Goal: Task Accomplishment & Management: Use online tool/utility

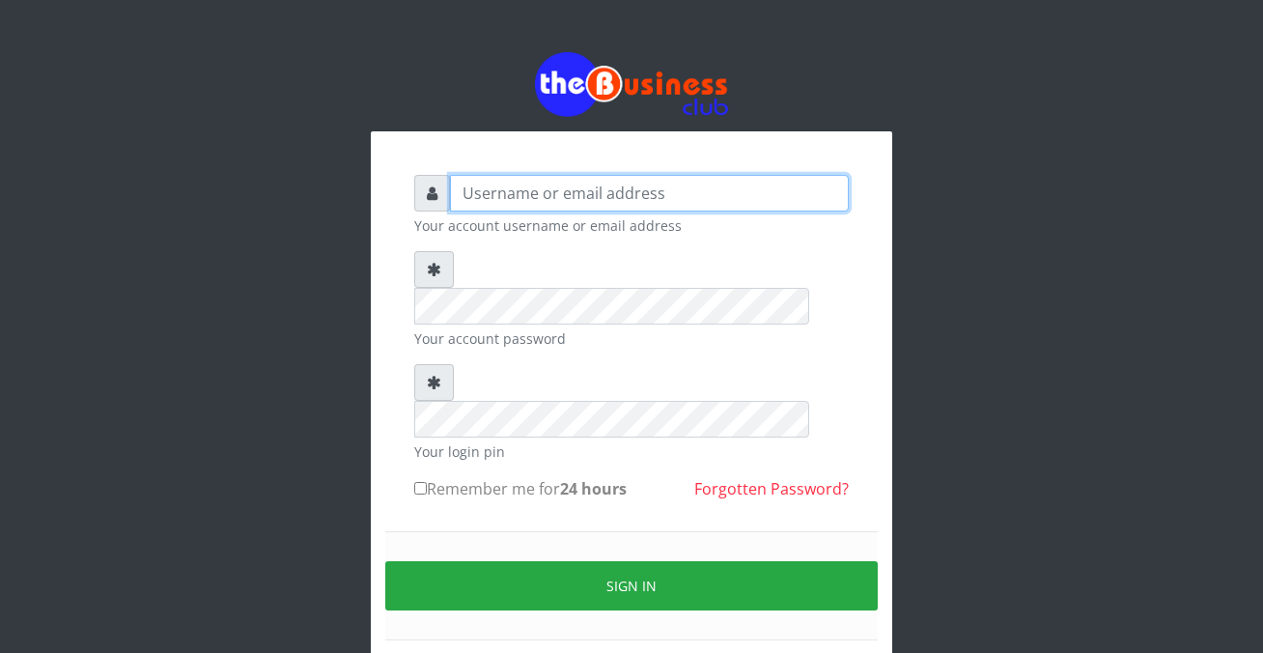
click at [460, 194] on input "text" at bounding box center [649, 193] width 399 height 37
type input "siesther"
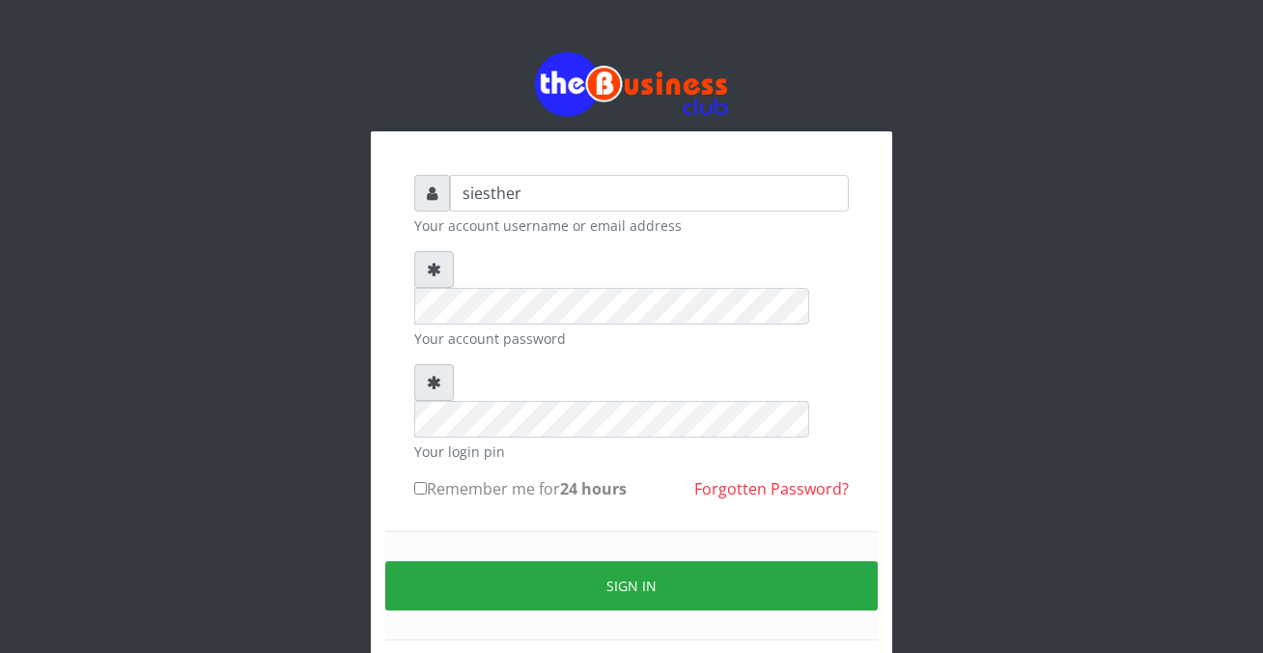
click at [466, 531] on div "Sign in" at bounding box center [631, 585] width 492 height 109
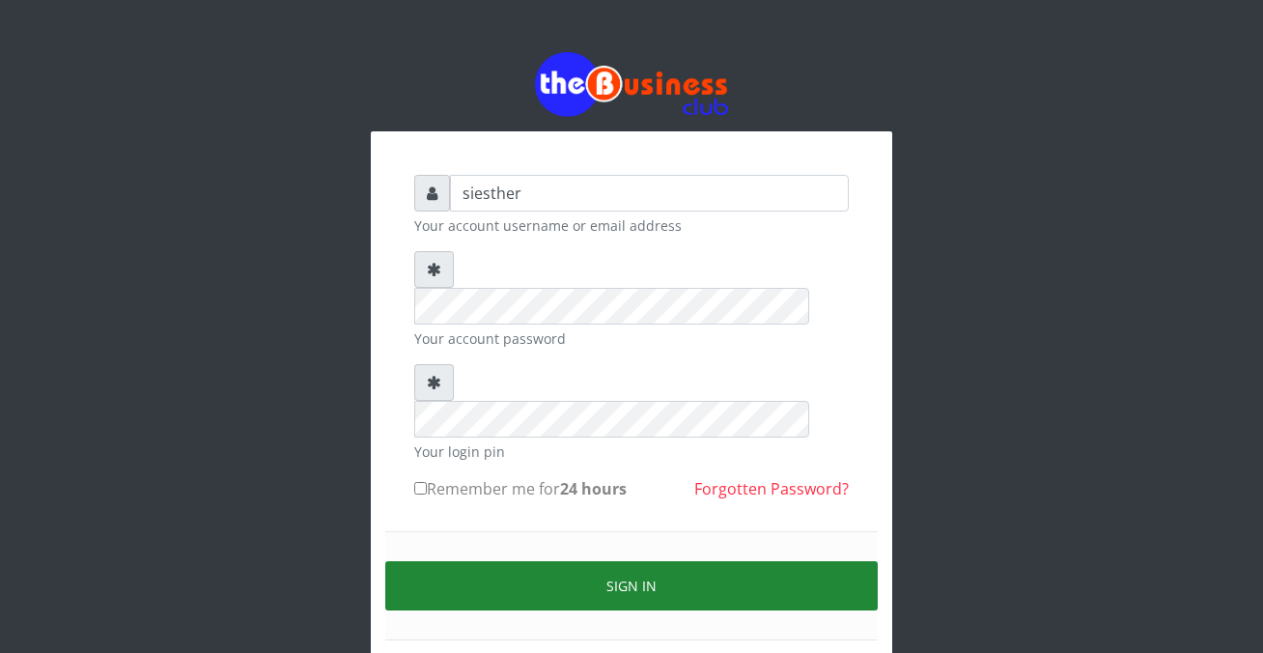
click at [660, 561] on button "Sign in" at bounding box center [631, 585] width 492 height 49
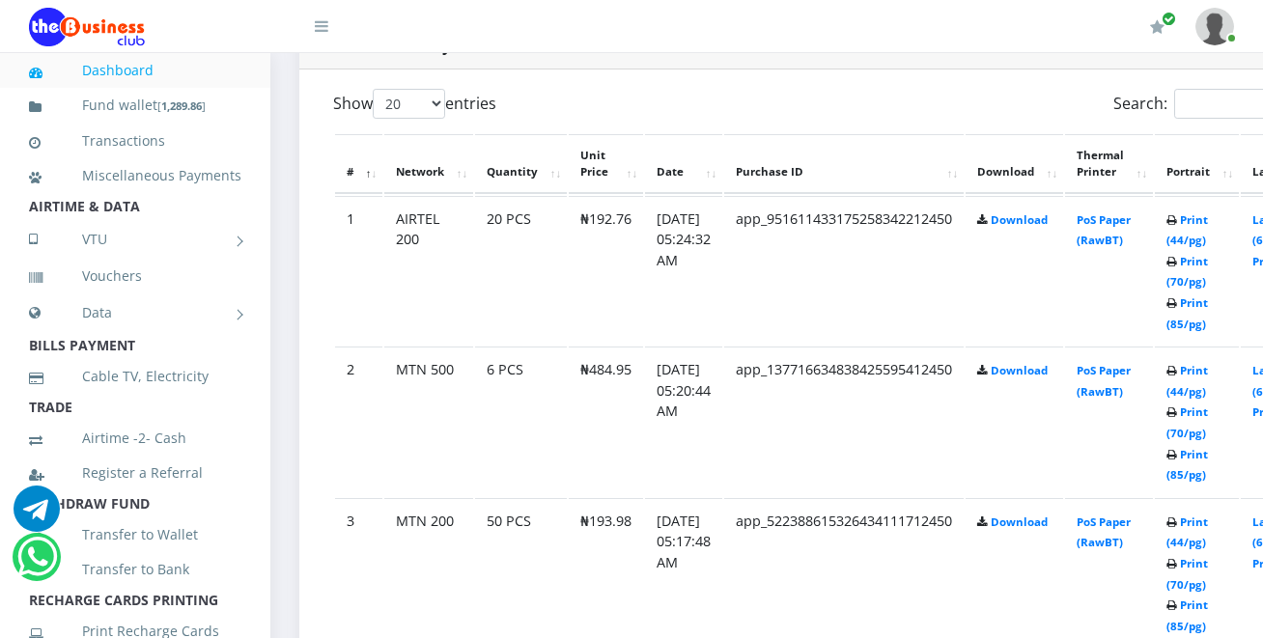
scroll to position [1043, 0]
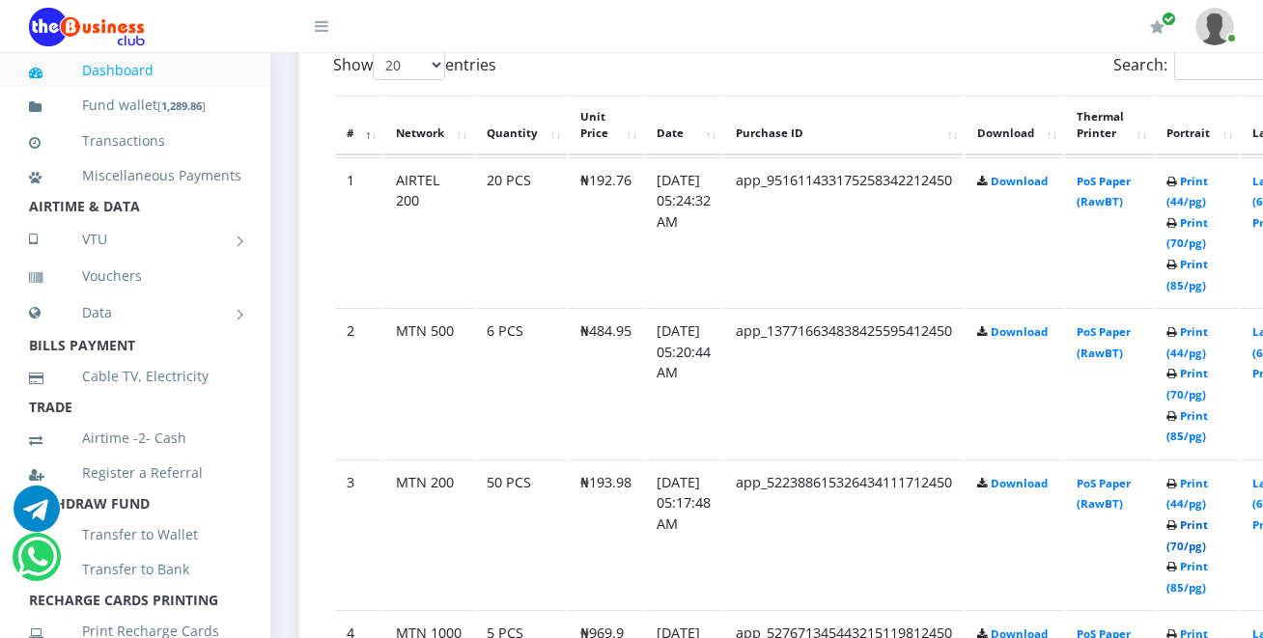
click at [1208, 553] on link "Print (70/pg)" at bounding box center [1187, 536] width 42 height 36
click at [1208, 378] on link "Print (70/pg)" at bounding box center [1187, 384] width 42 height 36
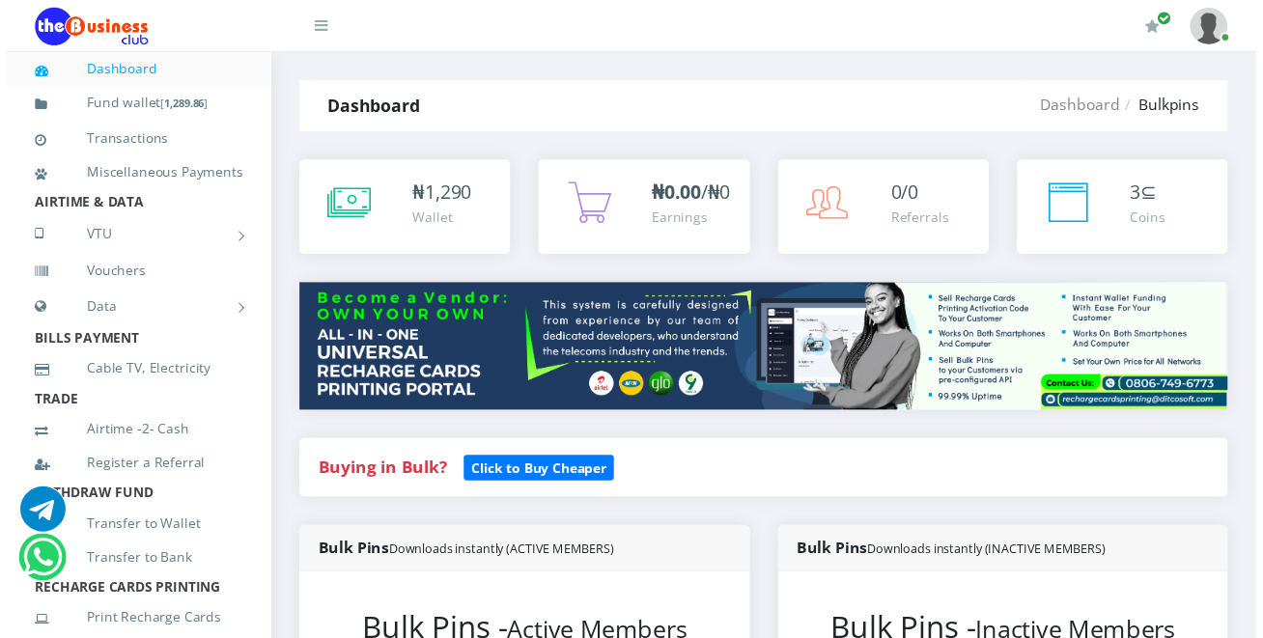
scroll to position [1043, 0]
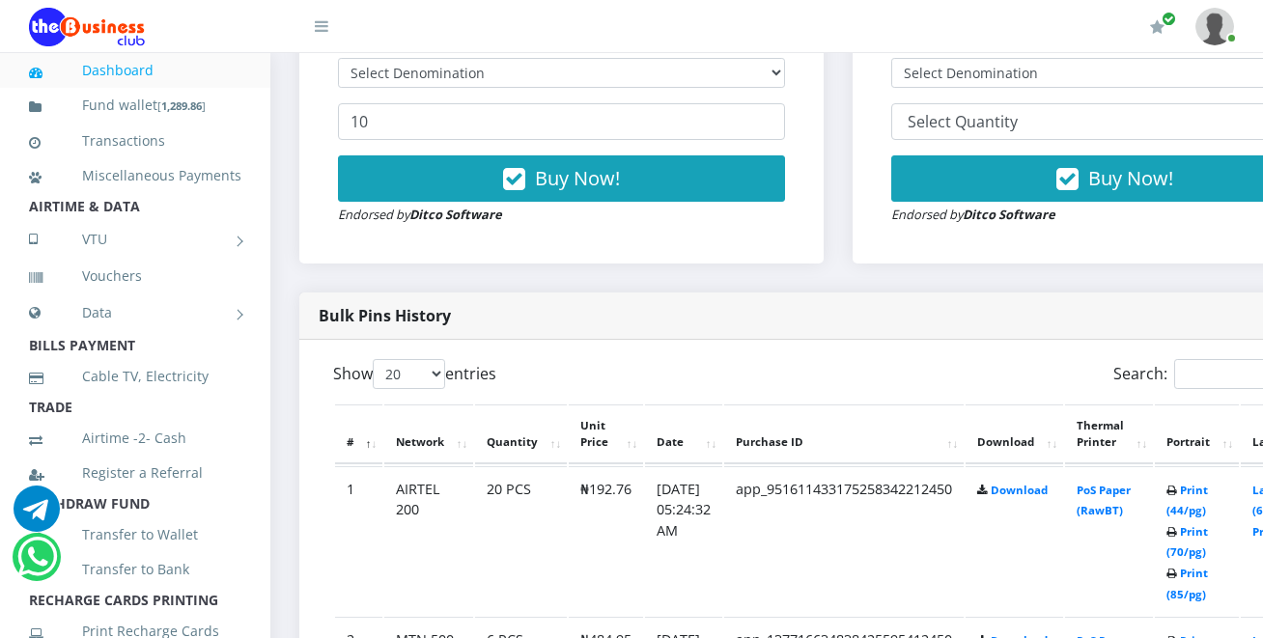
scroll to position [772, 0]
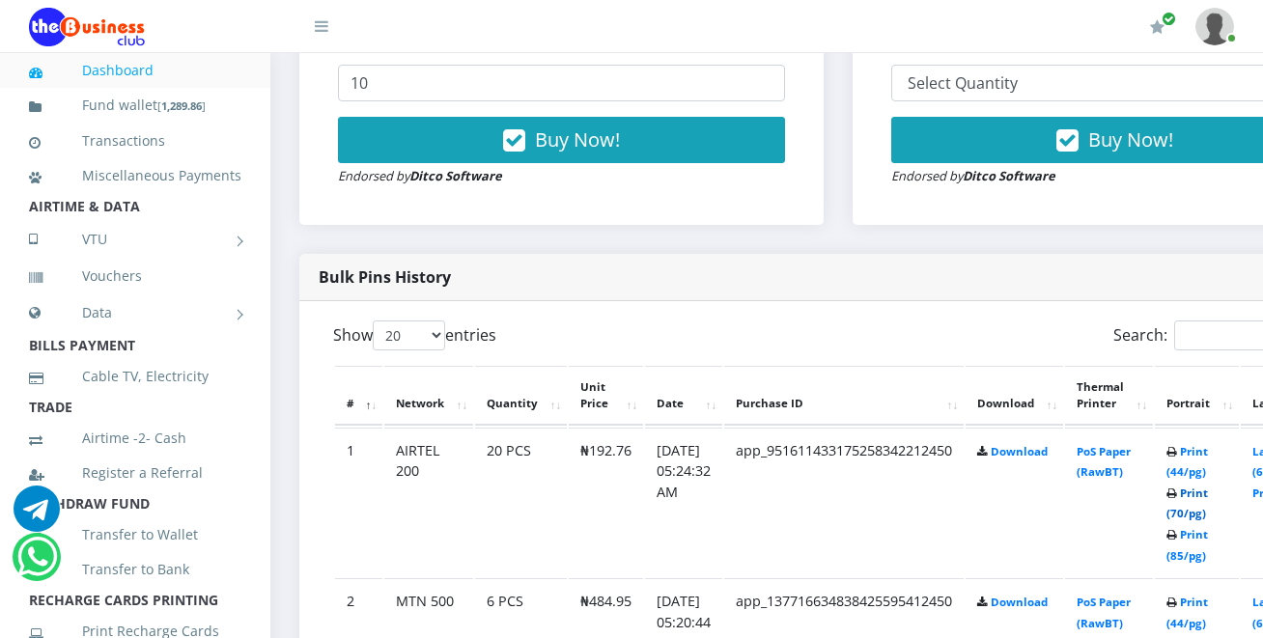
click at [1208, 516] on link "Print (70/pg)" at bounding box center [1187, 504] width 42 height 36
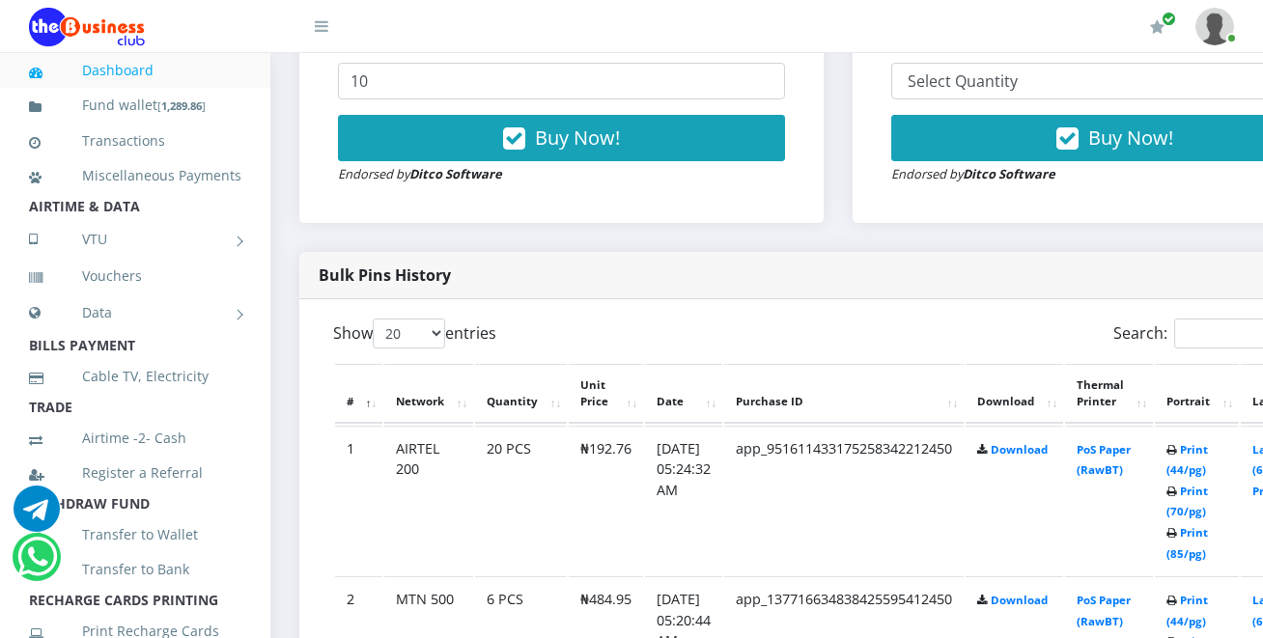
scroll to position [772, 0]
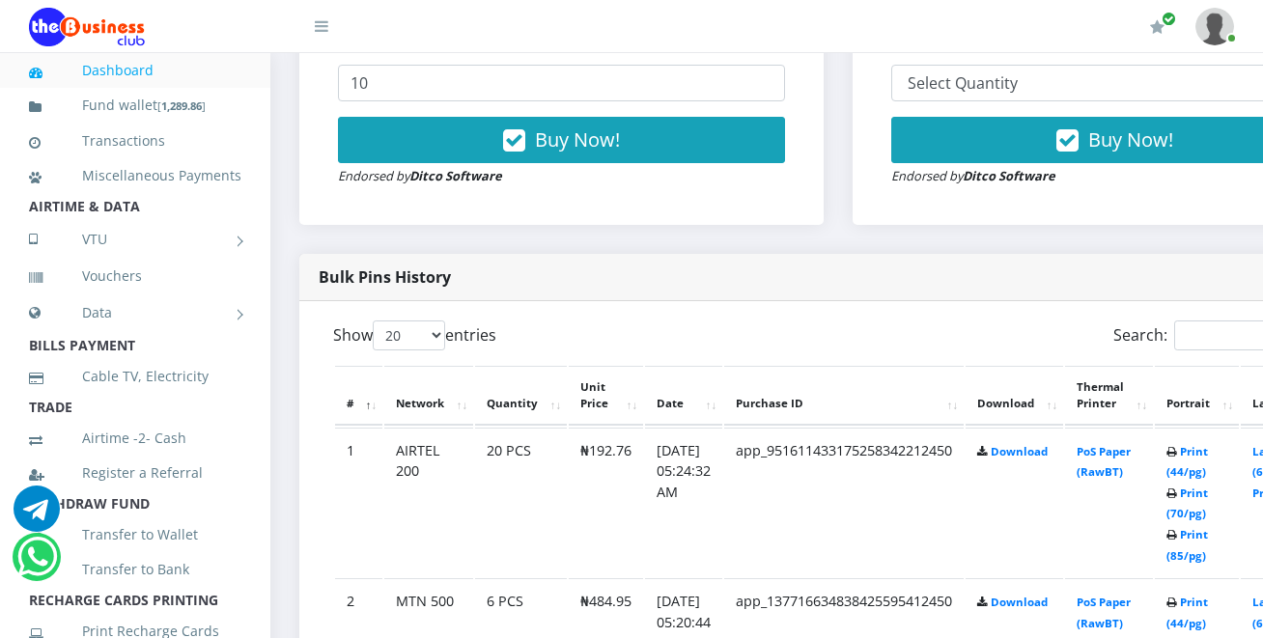
click at [1233, 42] on link at bounding box center [1214, 26] width 39 height 53
click at [1167, 137] on link "Logout" at bounding box center [1162, 134] width 126 height 31
